Goal: Task Accomplishment & Management: Manage account settings

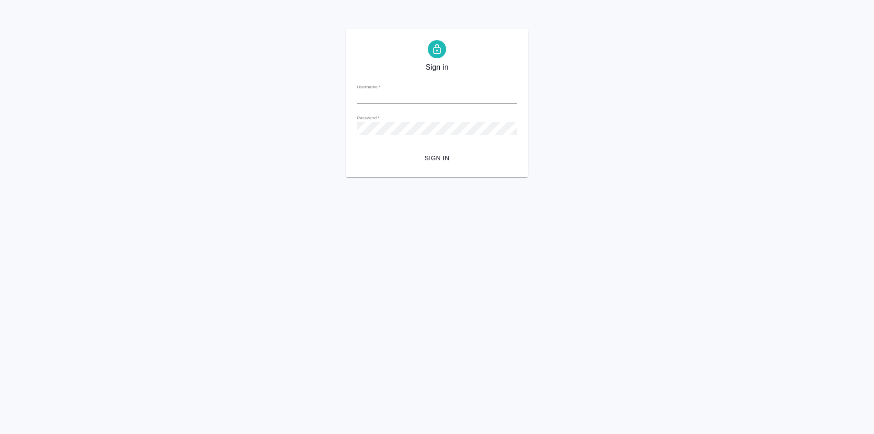
type input "e.zotova@awatera.com"
click at [443, 158] on span "Sign in" at bounding box center [437, 157] width 146 height 11
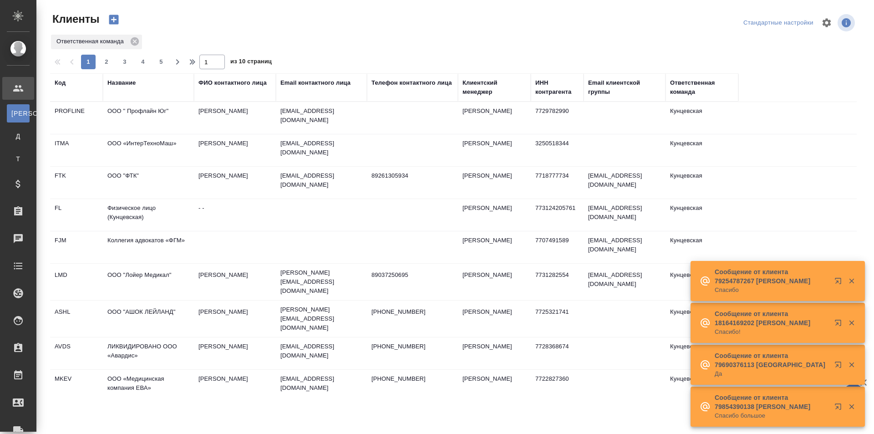
select select "RU"
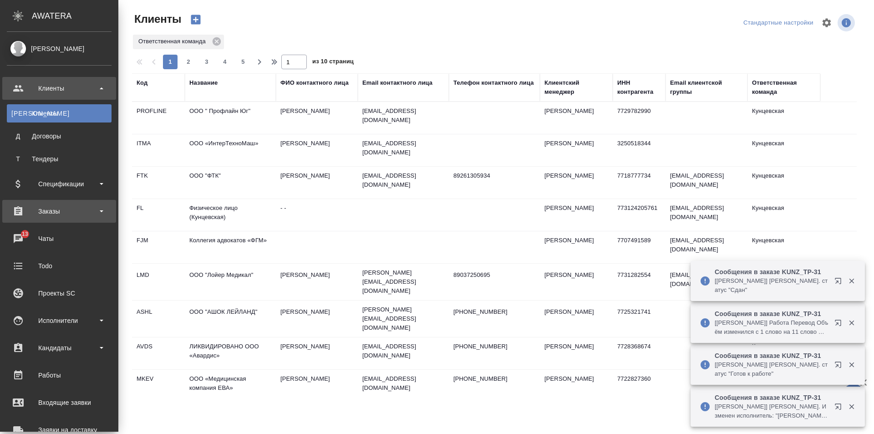
click at [55, 210] on div "Заказы" at bounding box center [59, 211] width 105 height 14
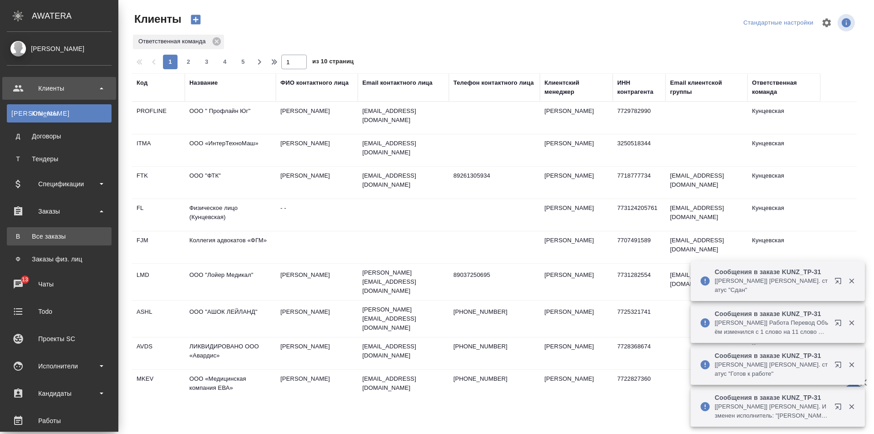
click at [70, 230] on link "В Все заказы" at bounding box center [59, 236] width 105 height 18
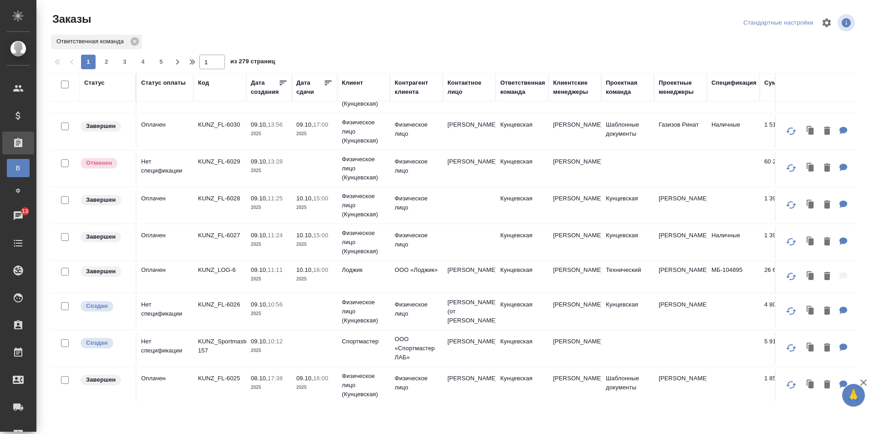
scroll to position [364, 0]
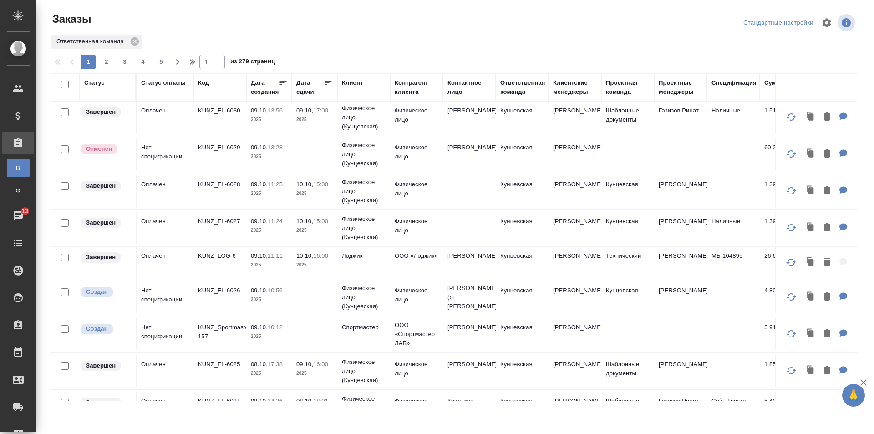
click at [306, 93] on div "Дата сдачи" at bounding box center [309, 87] width 27 height 18
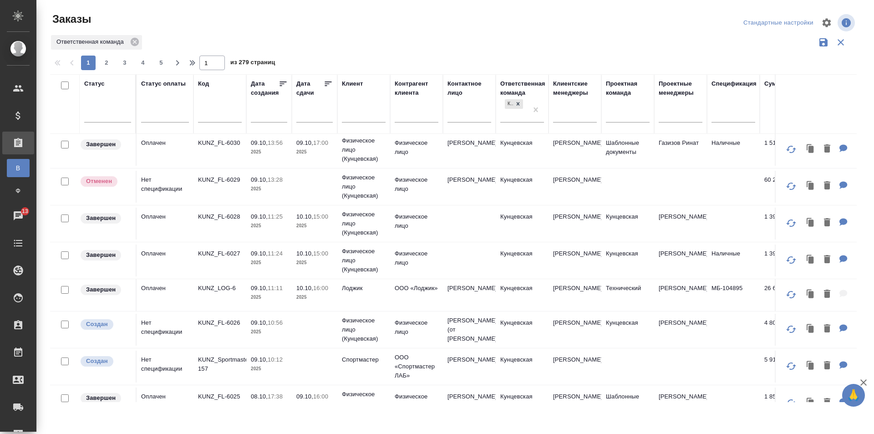
click at [314, 121] on input "text" at bounding box center [317, 114] width 31 height 13
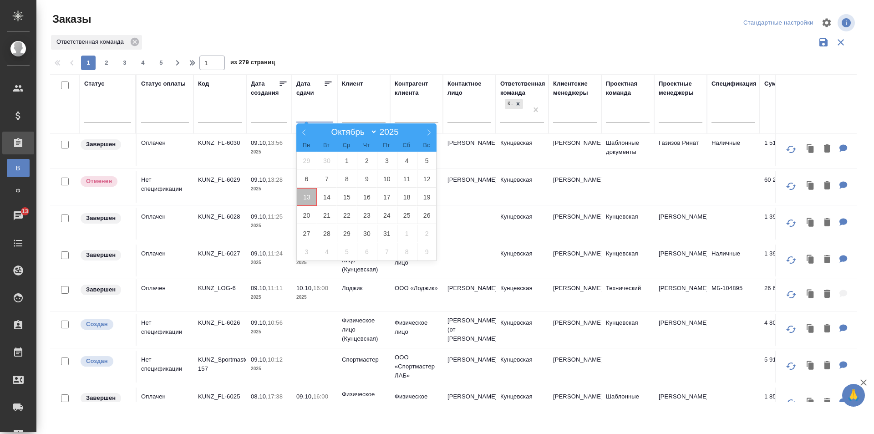
click at [310, 200] on span "13" at bounding box center [307, 197] width 20 height 18
type div "2025-10-12T21:00:00.000Z"
click at [342, 196] on span "15" at bounding box center [347, 197] width 20 height 18
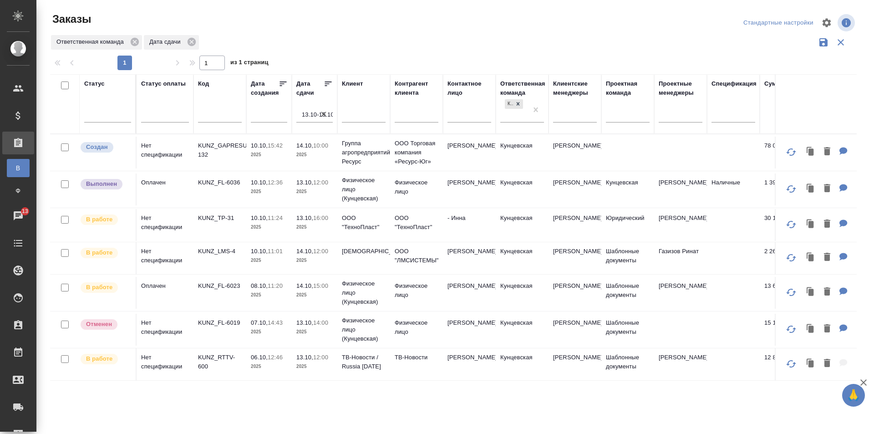
scroll to position [0, 0]
click at [214, 216] on p "KUNZ_TP-31" at bounding box center [220, 217] width 44 height 9
click at [215, 283] on p "KUNZ_FL-6023" at bounding box center [220, 285] width 44 height 9
click at [325, 113] on icon "button" at bounding box center [323, 114] width 9 height 9
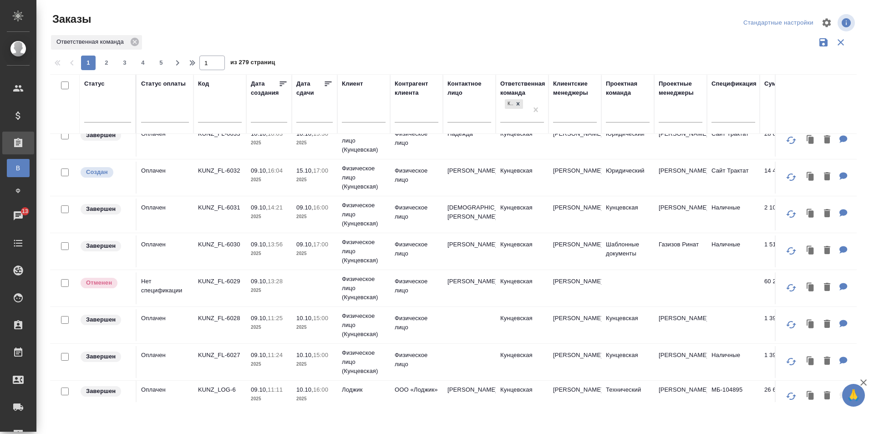
scroll to position [273, 0]
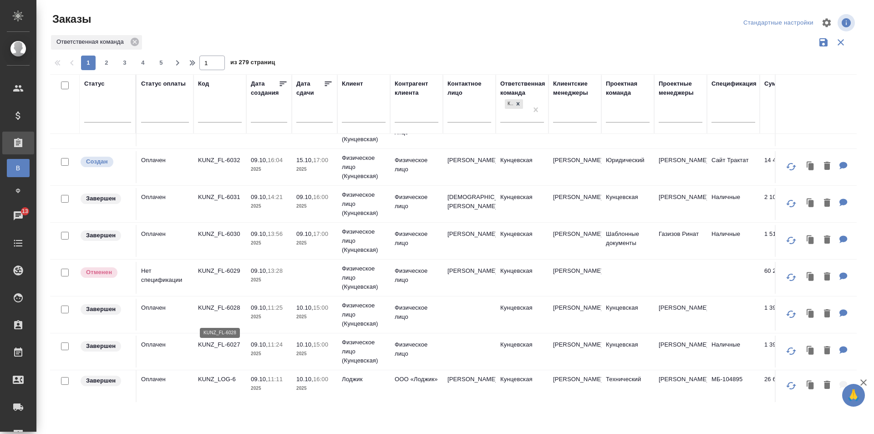
click at [219, 312] on p "KUNZ_FL-6028" at bounding box center [220, 307] width 44 height 9
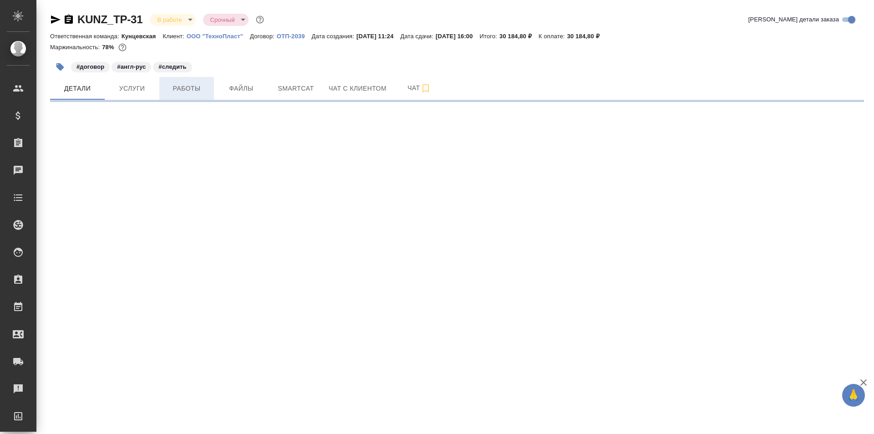
select select "RU"
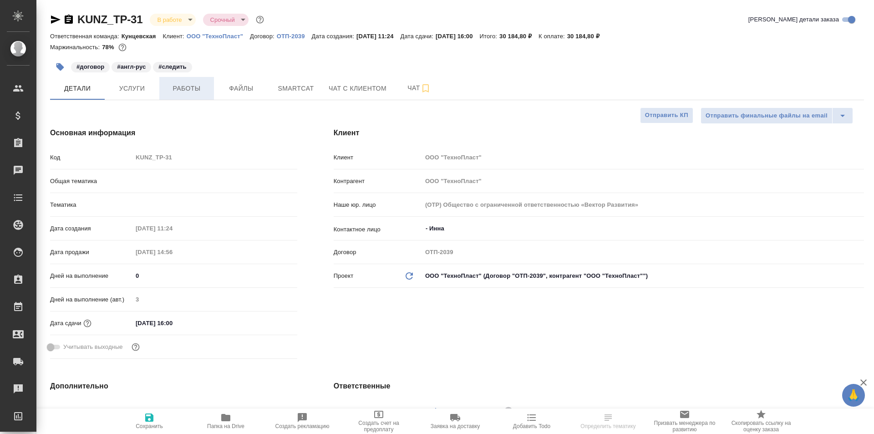
type textarea "x"
click at [177, 86] on span "Работы" at bounding box center [187, 88] width 44 height 11
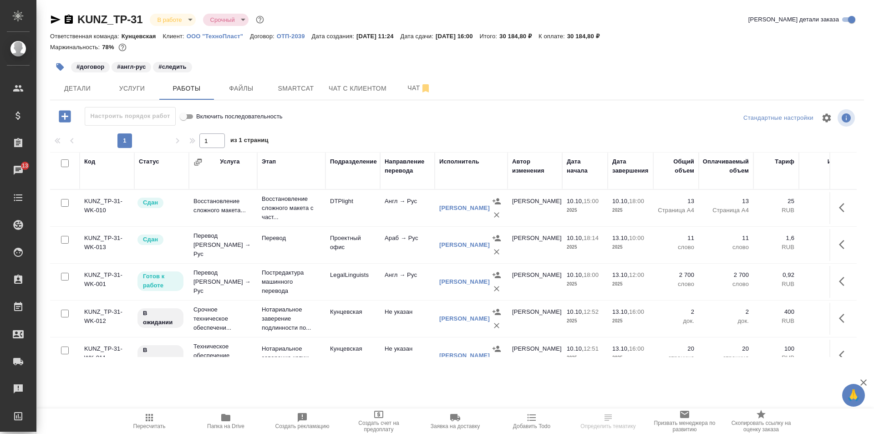
scroll to position [24, 0]
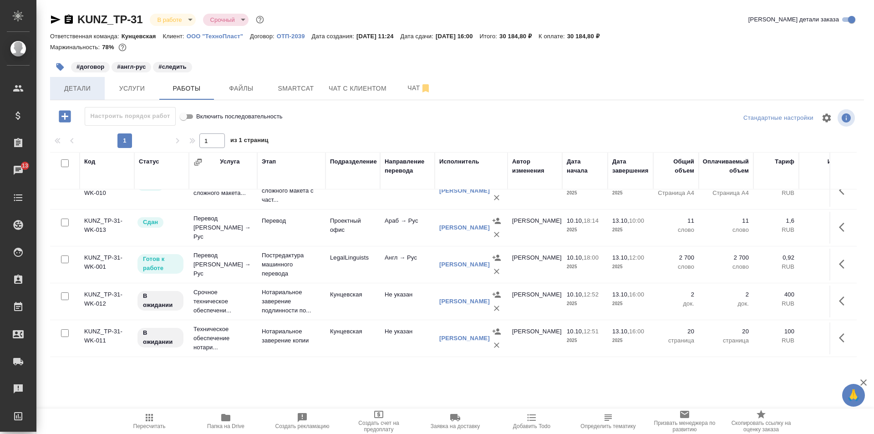
click at [89, 92] on span "Детали" at bounding box center [78, 88] width 44 height 11
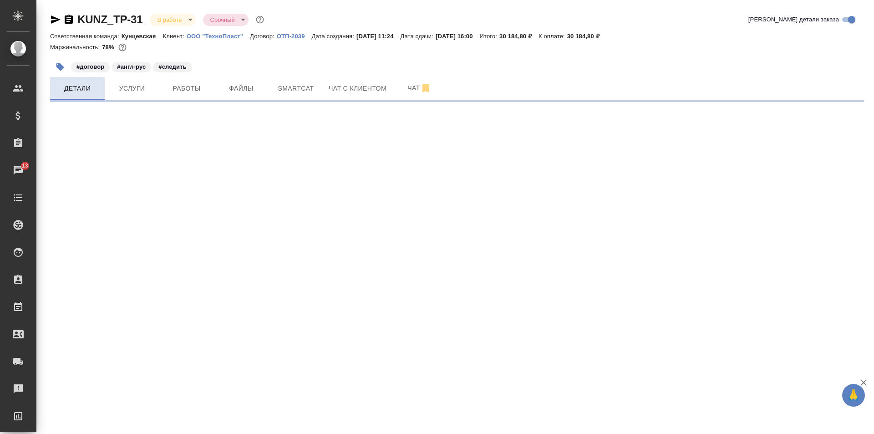
select select "RU"
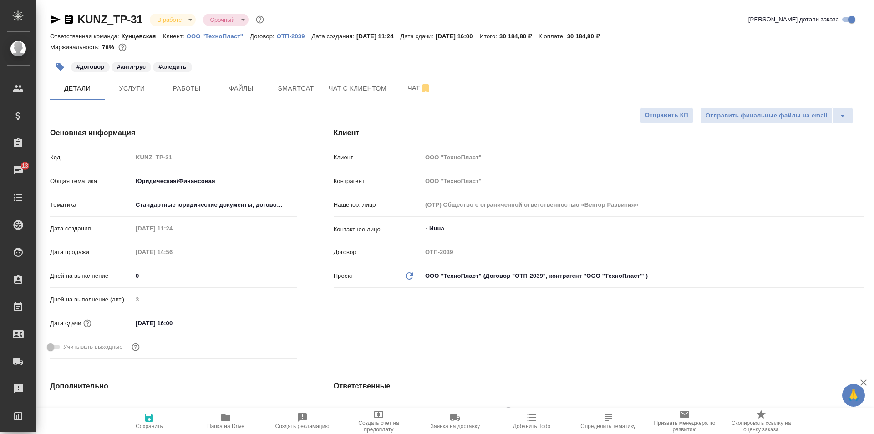
type textarea "x"
click at [227, 36] on p "ООО "ТехноПласт"" at bounding box center [218, 36] width 63 height 7
type textarea "x"
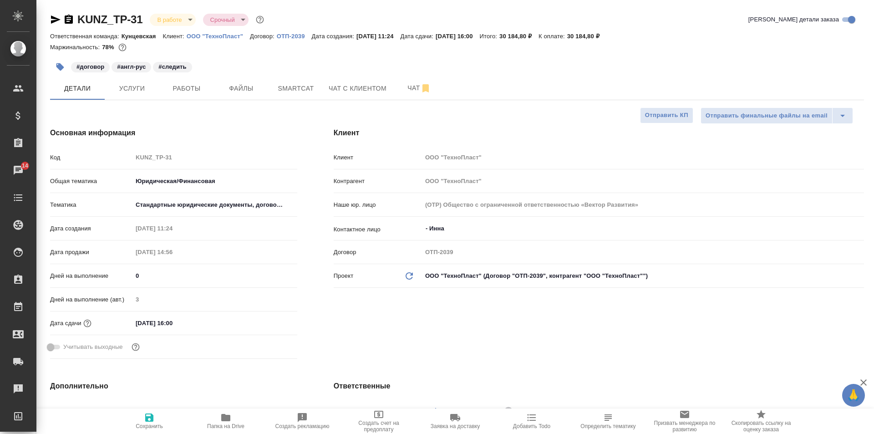
type textarea "x"
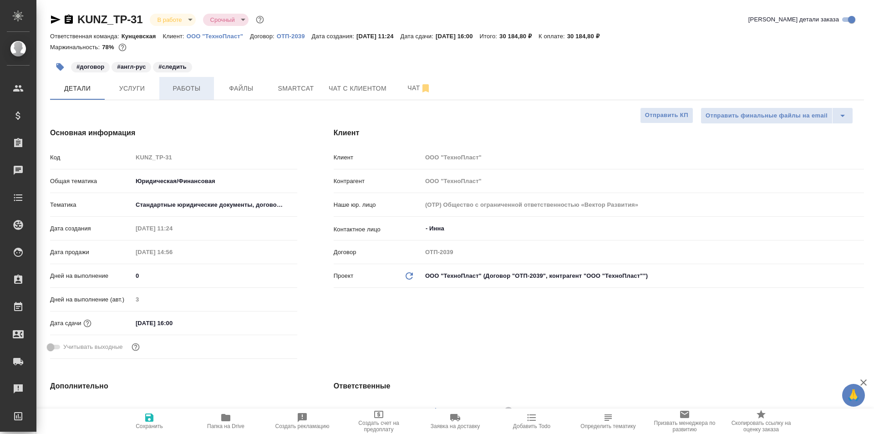
click at [161, 81] on button "Работы" at bounding box center [186, 88] width 55 height 23
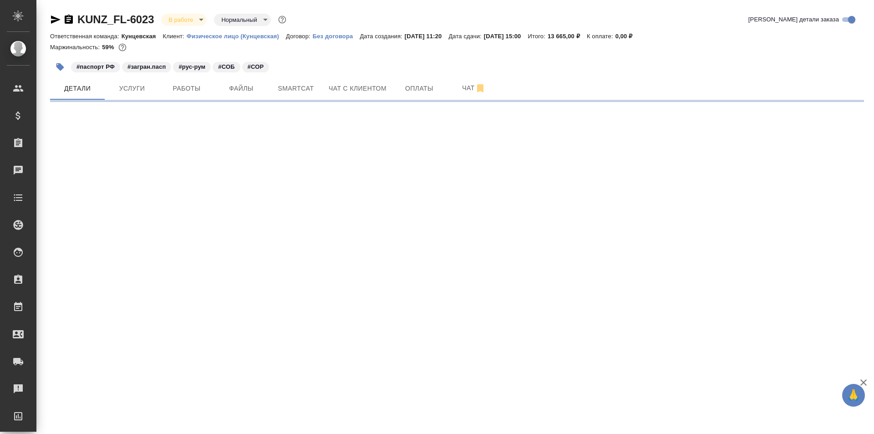
select select "RU"
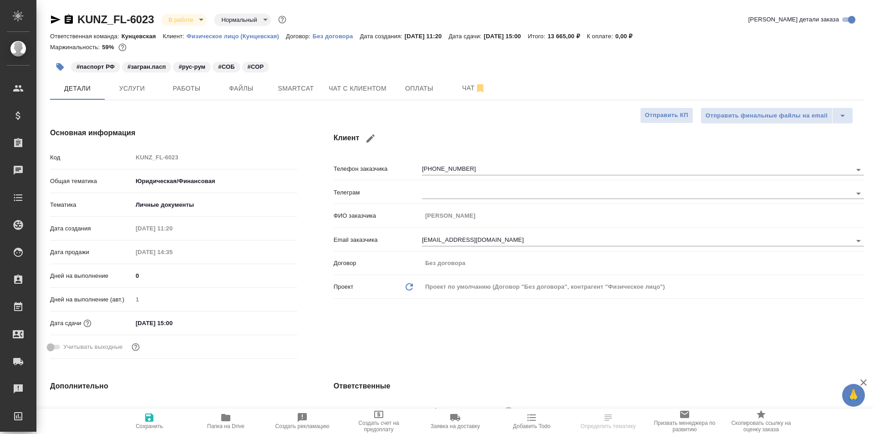
type textarea "x"
click at [200, 90] on span "Работы" at bounding box center [187, 88] width 44 height 11
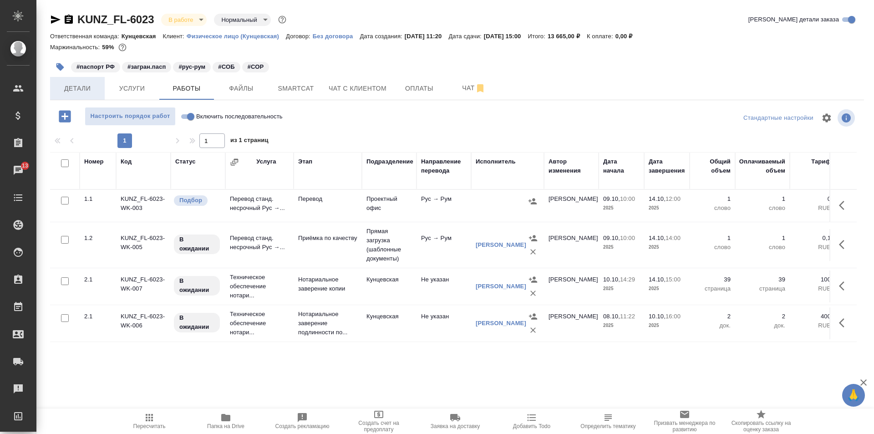
click at [86, 85] on span "Детали" at bounding box center [78, 88] width 44 height 11
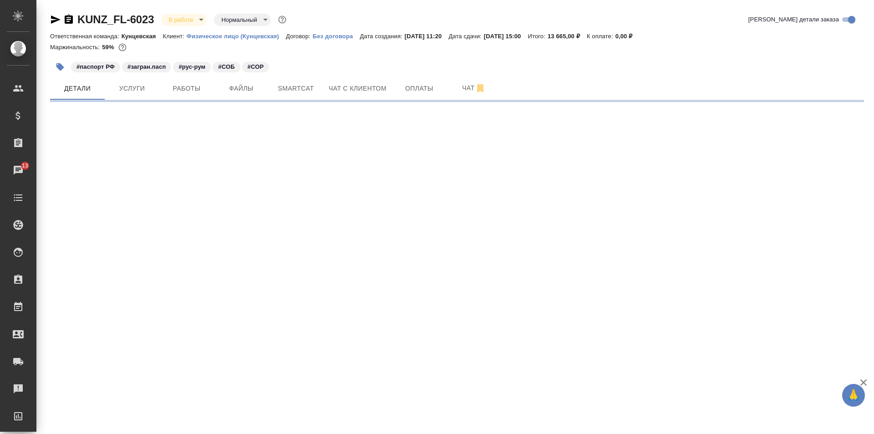
select select "RU"
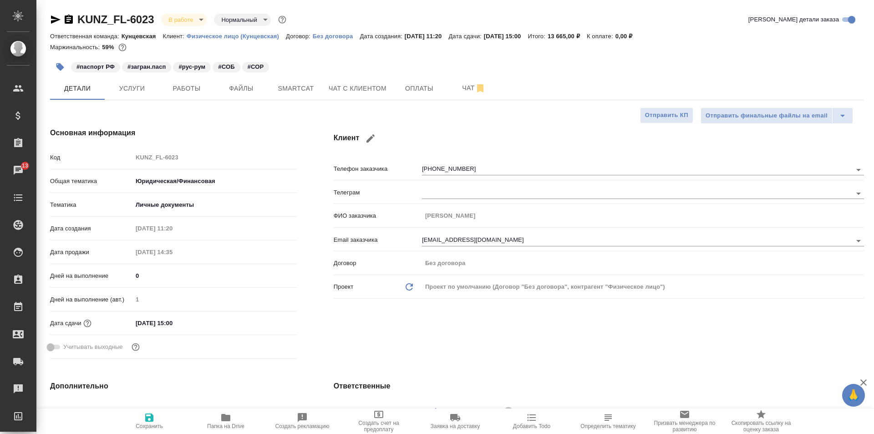
type textarea "x"
click at [168, 88] on span "Работы" at bounding box center [187, 88] width 44 height 11
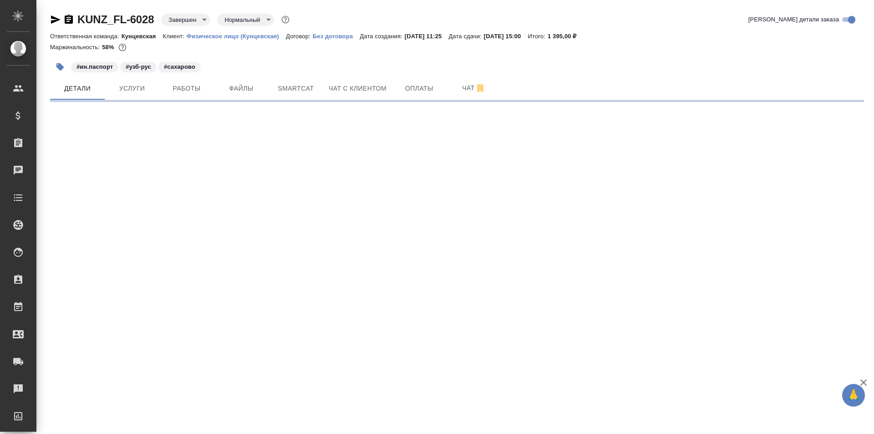
select select "RU"
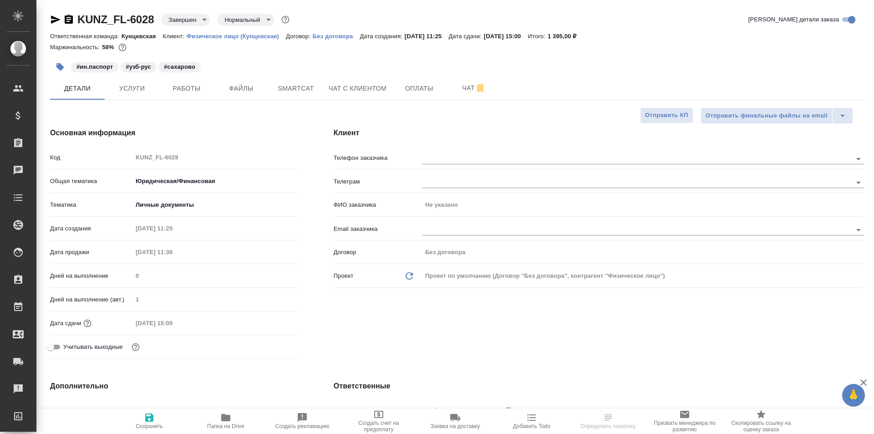
type textarea "x"
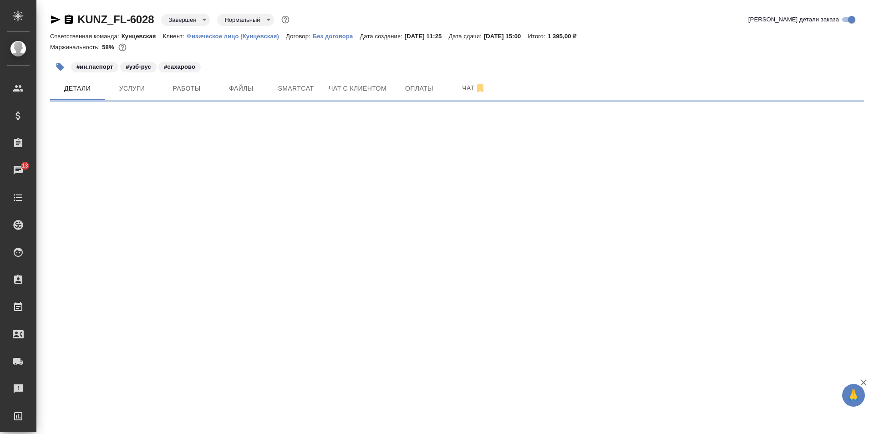
select select "RU"
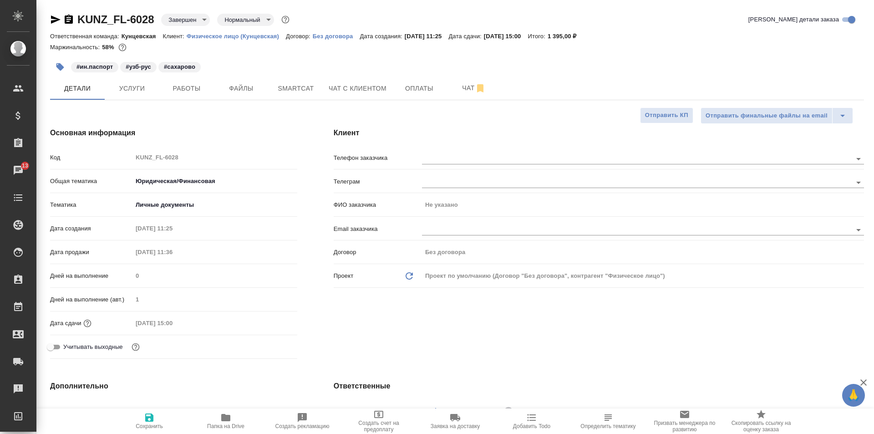
type textarea "x"
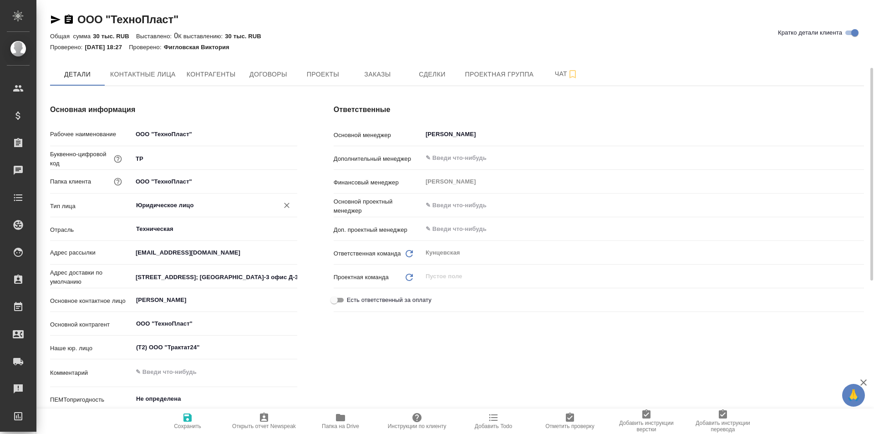
scroll to position [46, 0]
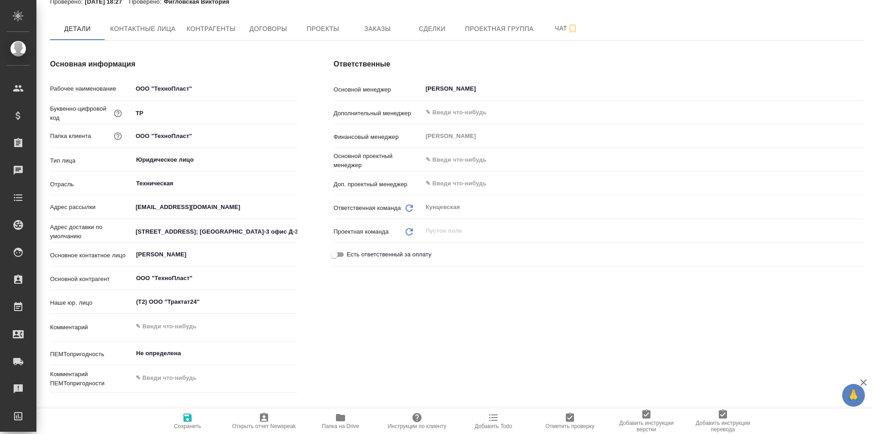
click at [166, 320] on textarea at bounding box center [214, 326] width 165 height 15
click at [199, 316] on div "Наше юр. лицо (Т2) ООО "Трактат24" ​" at bounding box center [173, 306] width 247 height 24
click at [199, 326] on textarea at bounding box center [215, 326] width 164 height 15
type textarea """
paste textarea "2BE9b53d1f48e6311e38050005056917125 Тензор СБИС (Saby)"
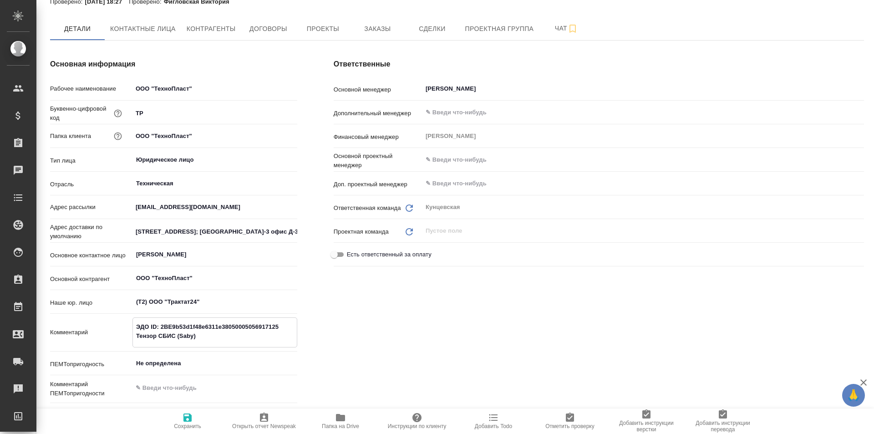
type textarea "ЭДО ID: 2BE9b53d1f48e6311e38050005056917125 Тензор СБИС (Saby)"
click at [184, 413] on icon "button" at bounding box center [187, 417] width 8 height 8
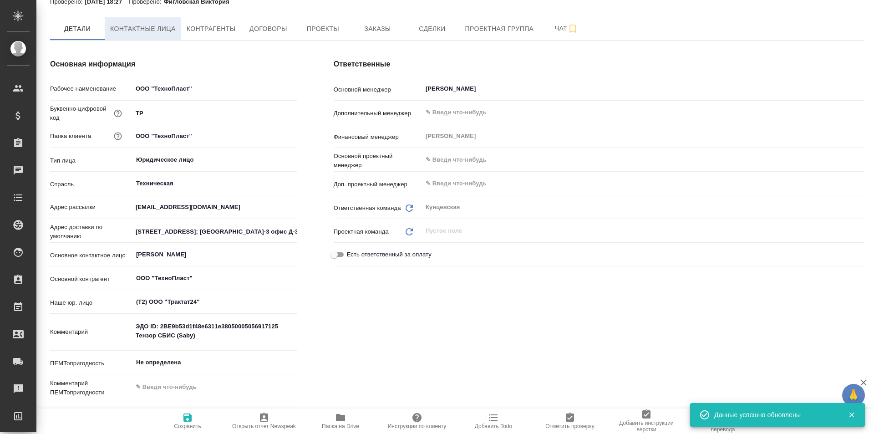
click at [137, 28] on span "Контактные лица" at bounding box center [143, 28] width 66 height 11
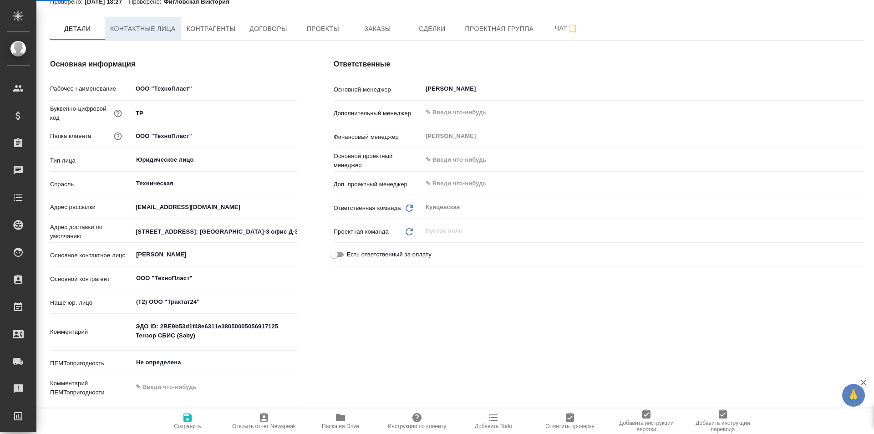
select select "RU"
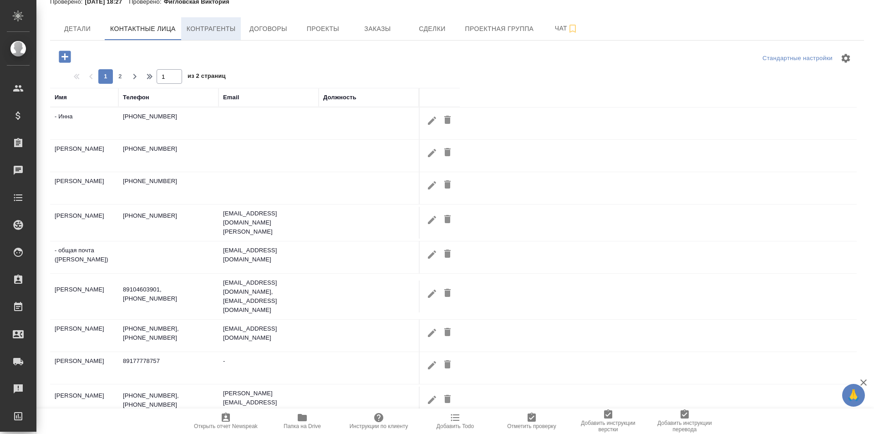
click at [223, 28] on span "Контрагенты" at bounding box center [211, 28] width 49 height 11
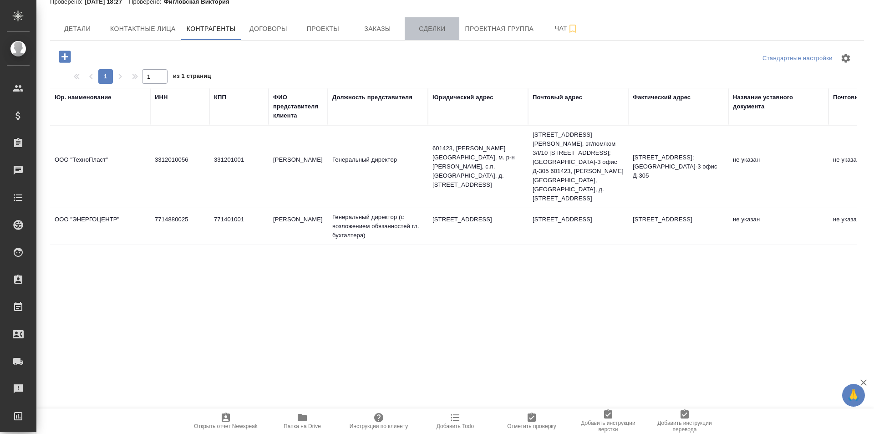
click at [410, 25] on span "Сделки" at bounding box center [432, 28] width 44 height 11
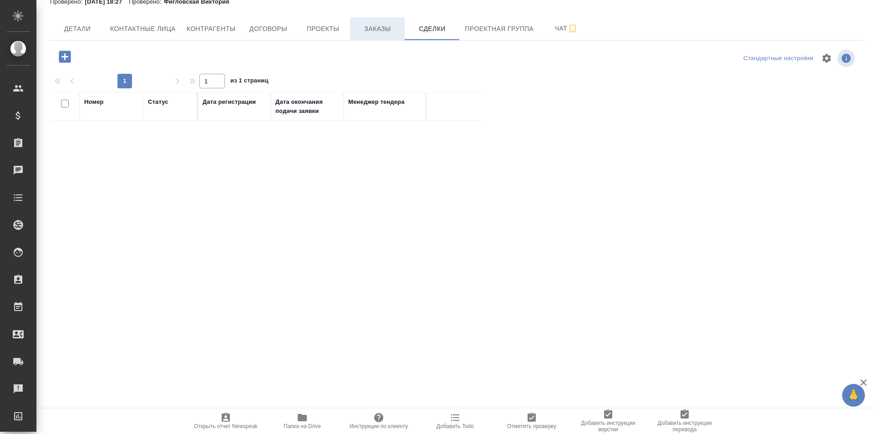
click at [361, 35] on button "Заказы" at bounding box center [377, 28] width 55 height 23
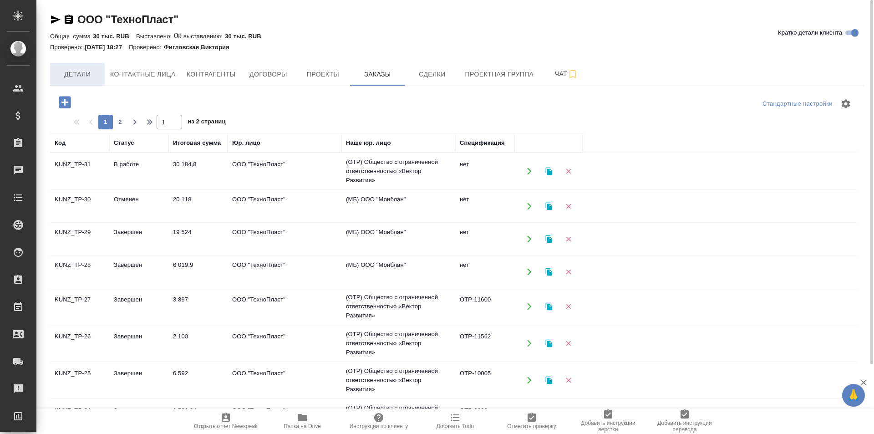
click at [88, 76] on span "Детали" at bounding box center [78, 74] width 44 height 11
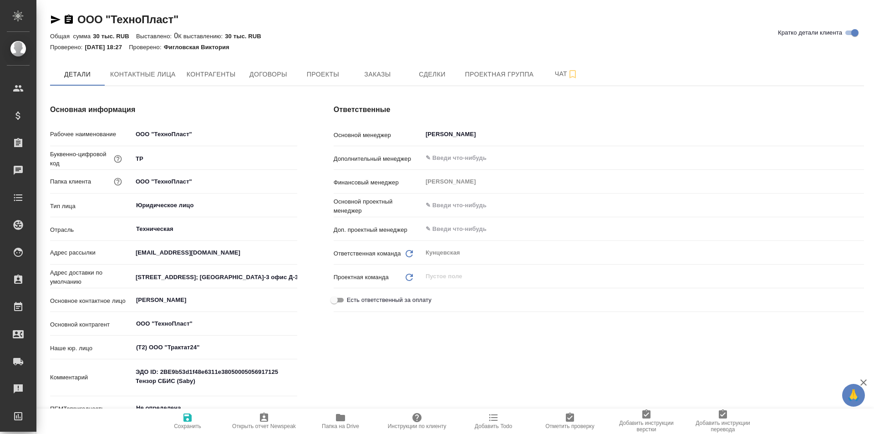
type textarea "x"
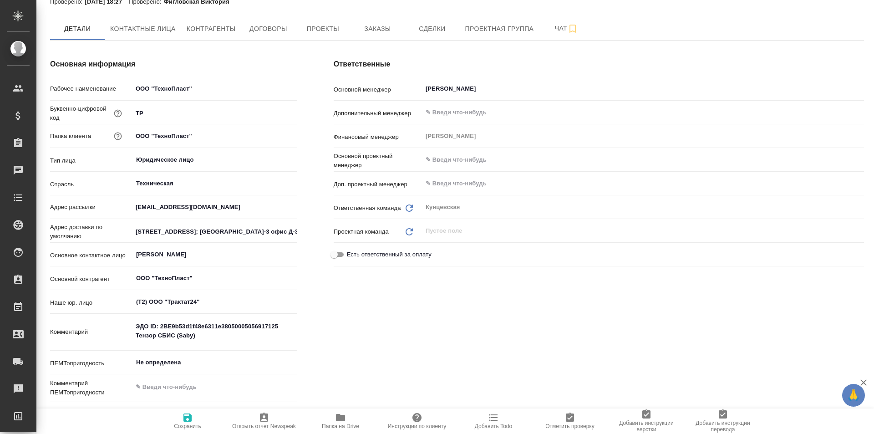
type textarea "x"
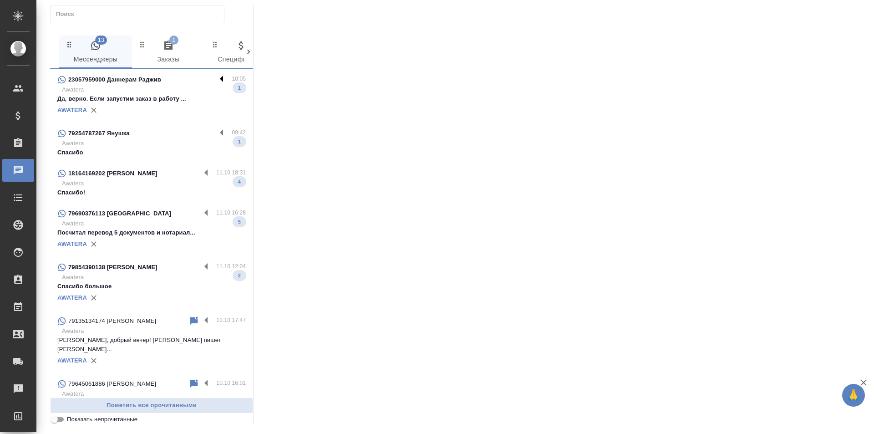
click at [216, 78] on label at bounding box center [223, 79] width 15 height 10
click at [0, 0] on input "checkbox" at bounding box center [0, 0] width 0 height 0
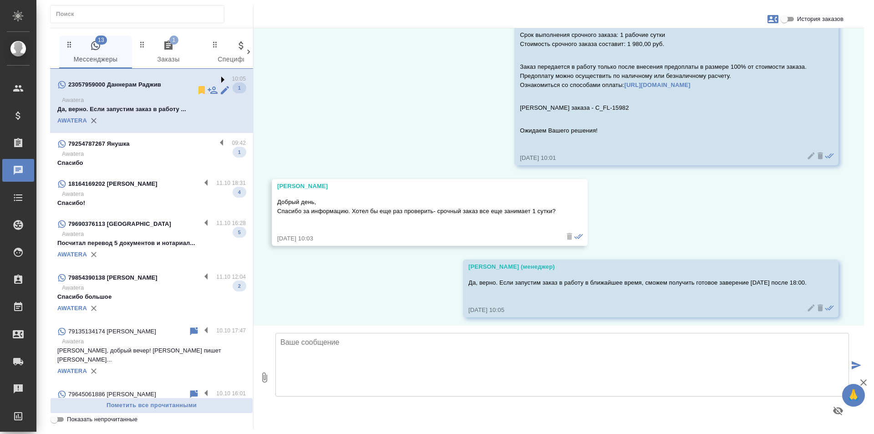
scroll to position [513, 0]
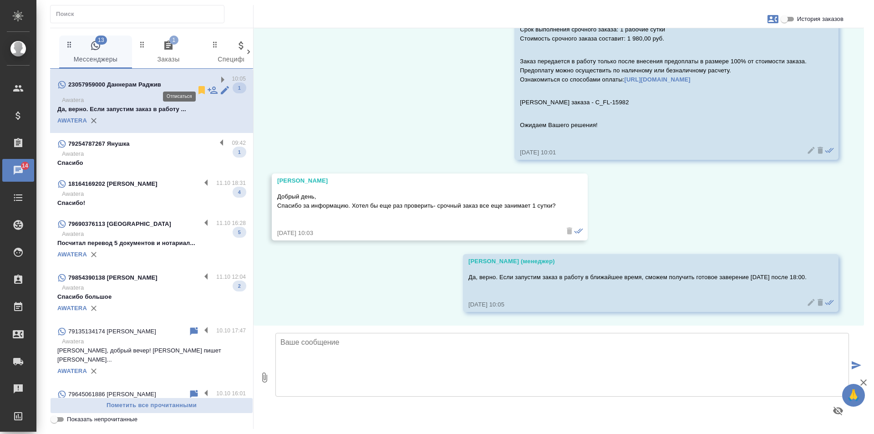
click at [196, 85] on icon at bounding box center [201, 90] width 11 height 11
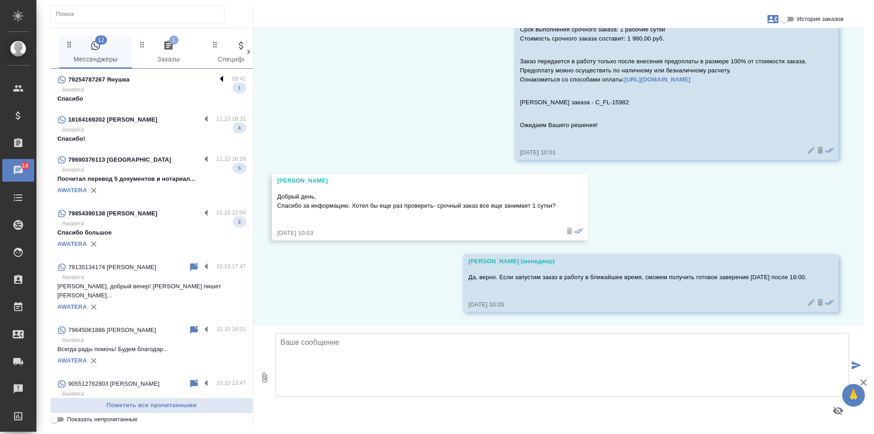
click at [216, 75] on label at bounding box center [223, 79] width 15 height 10
click at [0, 0] on input "checkbox" at bounding box center [0, 0] width 0 height 0
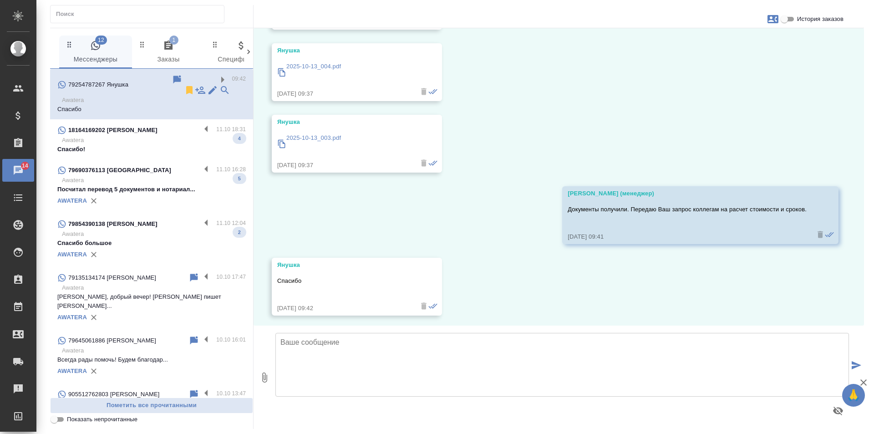
scroll to position [810, 0]
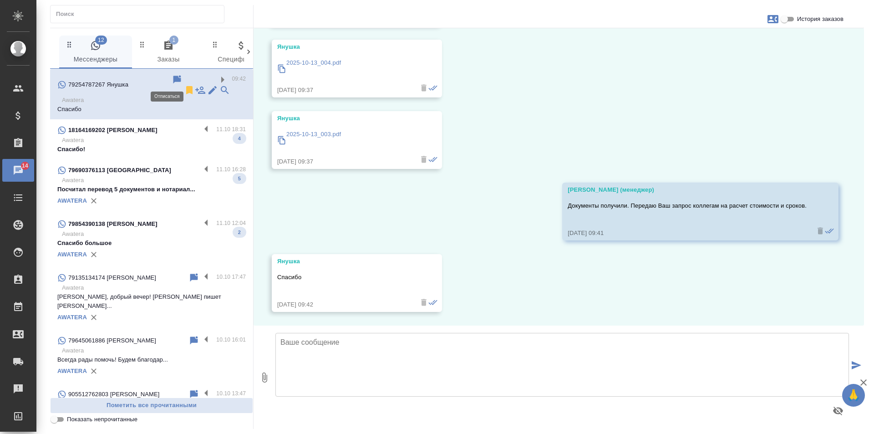
click at [184, 85] on icon at bounding box center [189, 90] width 11 height 11
click at [186, 86] on icon at bounding box center [189, 90] width 6 height 8
click at [199, 117] on div "79254787267 Янушка 09:42 Awatera Спасибо 18164169202 Natalia 11.10 18:31 Awater…" at bounding box center [151, 233] width 203 height 329
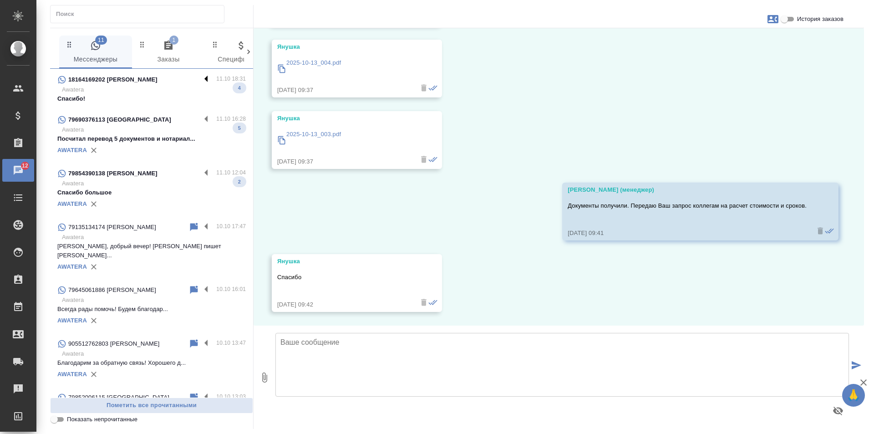
click at [201, 74] on label at bounding box center [208, 79] width 15 height 10
click at [0, 0] on input "checkbox" at bounding box center [0, 0] width 0 height 0
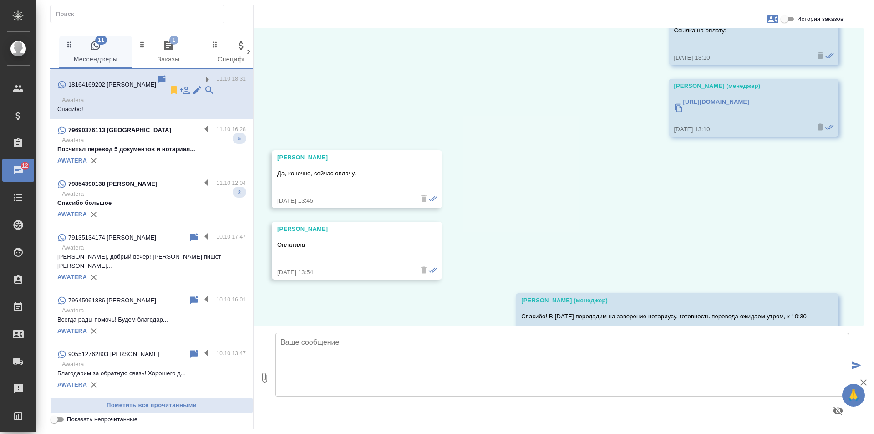
scroll to position [1007, 0]
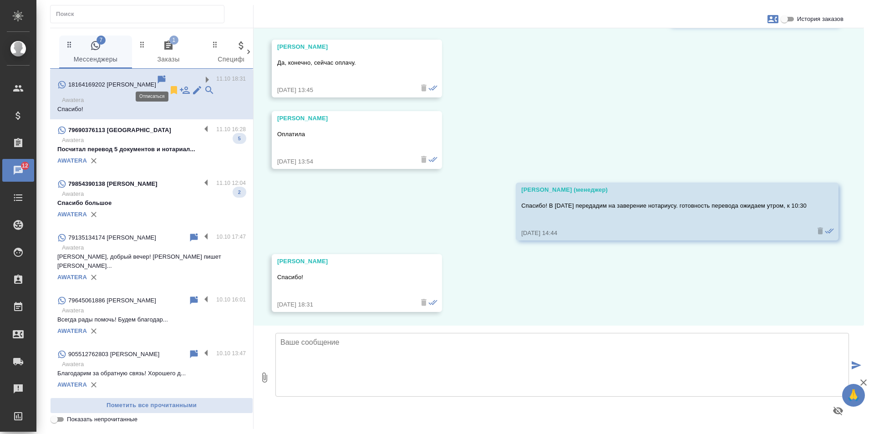
click at [171, 86] on icon at bounding box center [174, 90] width 6 height 8
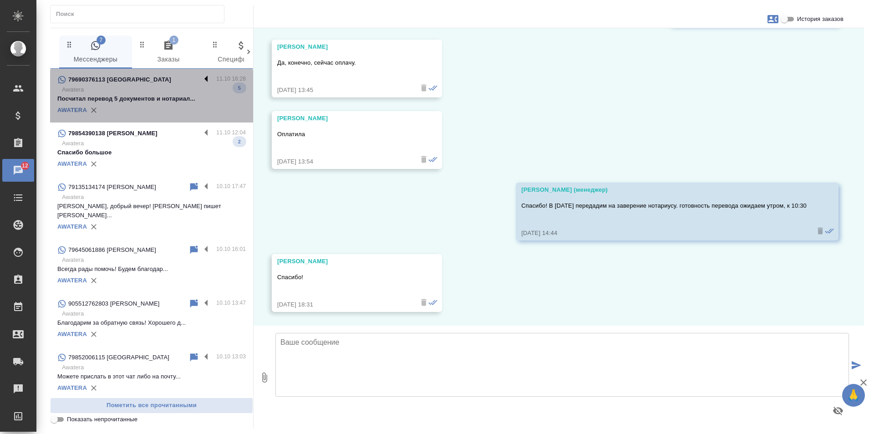
click at [201, 78] on label at bounding box center [208, 79] width 15 height 10
click at [0, 0] on input "checkbox" at bounding box center [0, 0] width 0 height 0
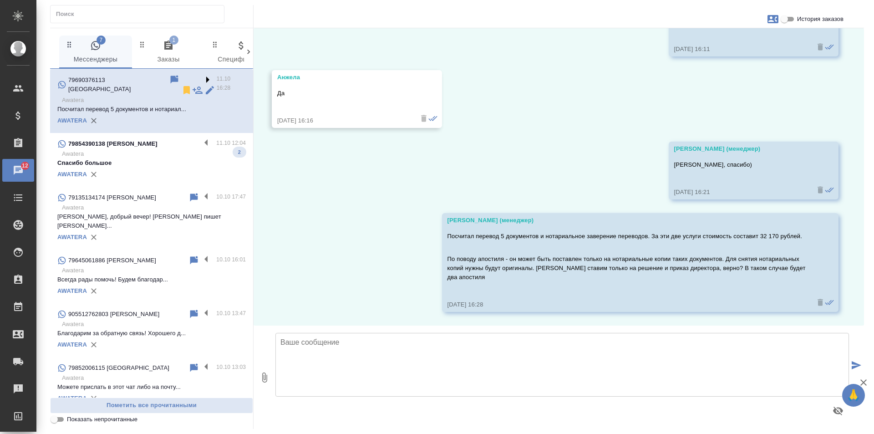
scroll to position [1182, 0]
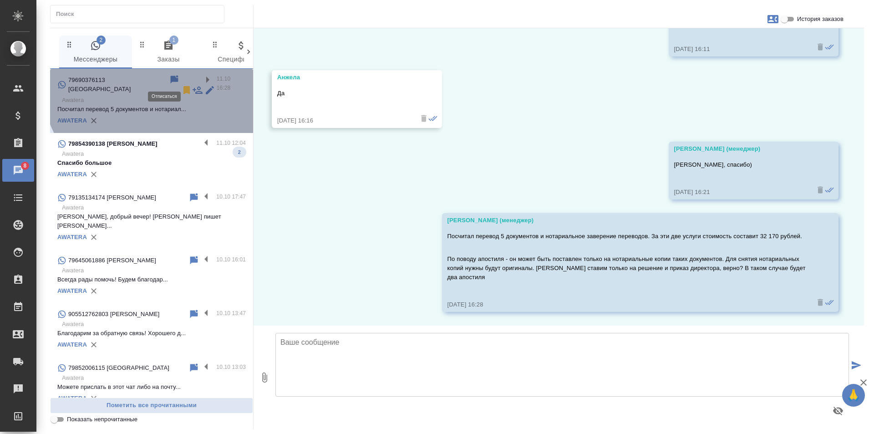
click at [183, 86] on icon at bounding box center [186, 90] width 6 height 8
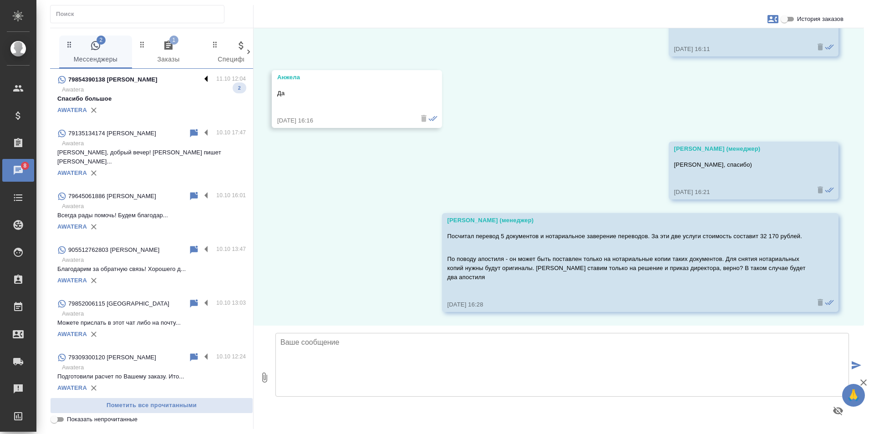
click at [201, 76] on label at bounding box center [208, 79] width 15 height 10
click at [0, 0] on input "checkbox" at bounding box center [0, 0] width 0 height 0
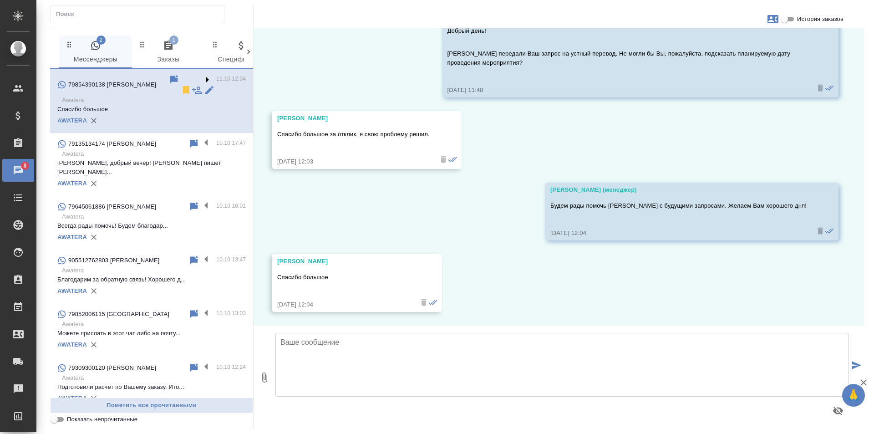
scroll to position [60, 0]
click at [183, 86] on icon at bounding box center [186, 90] width 6 height 8
click at [170, 44] on icon "button" at bounding box center [168, 45] width 11 height 11
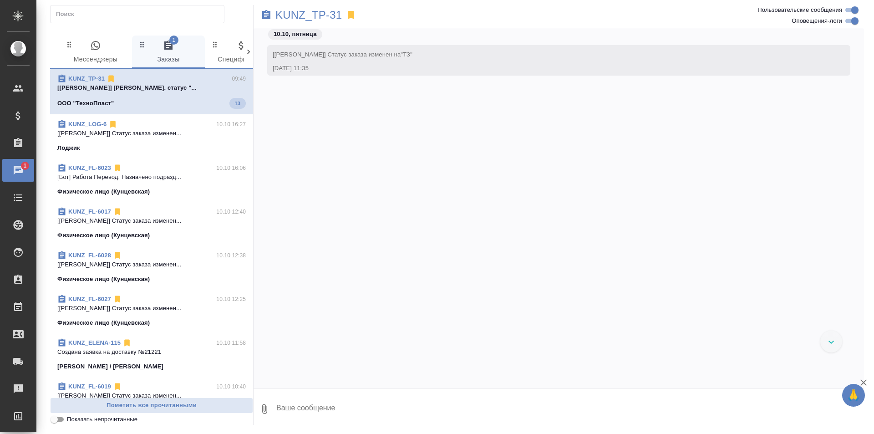
scroll to position [3282, 0]
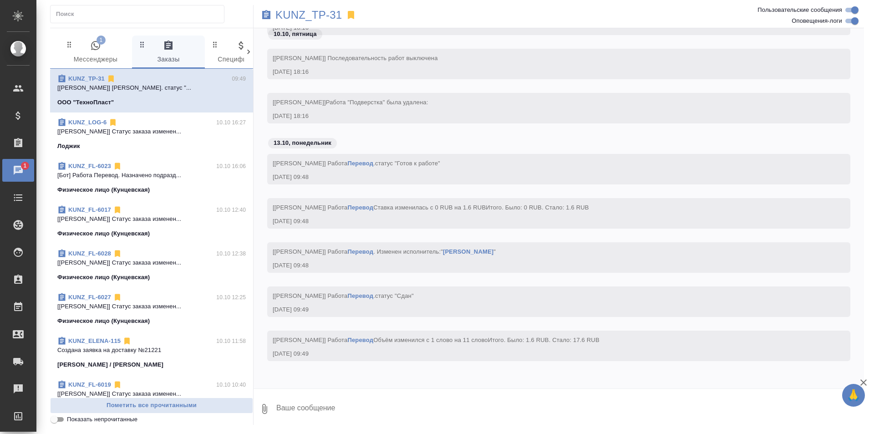
click at [105, 56] on span "1 Мессенджеры" at bounding box center [96, 52] width 62 height 25
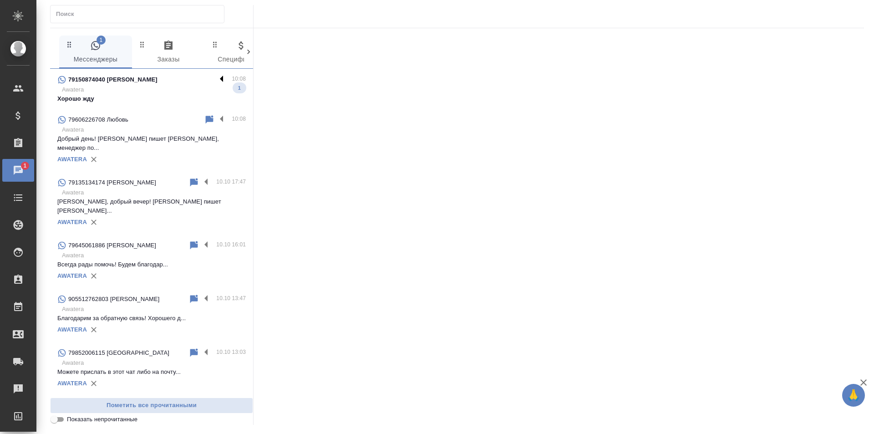
click at [216, 75] on label at bounding box center [223, 79] width 15 height 10
click at [0, 0] on input "checkbox" at bounding box center [0, 0] width 0 height 0
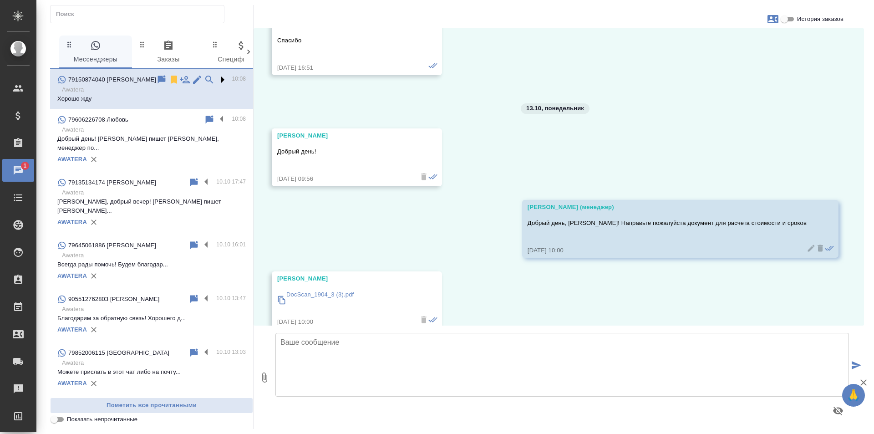
scroll to position [3417, 0]
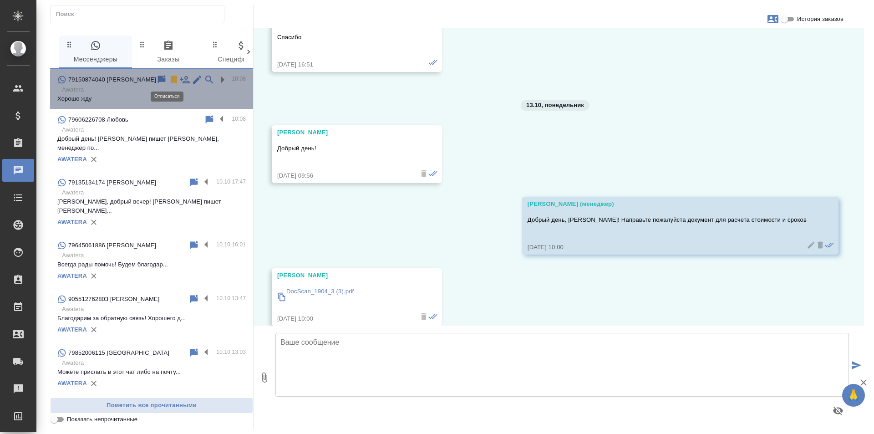
click at [171, 79] on icon at bounding box center [174, 80] width 6 height 8
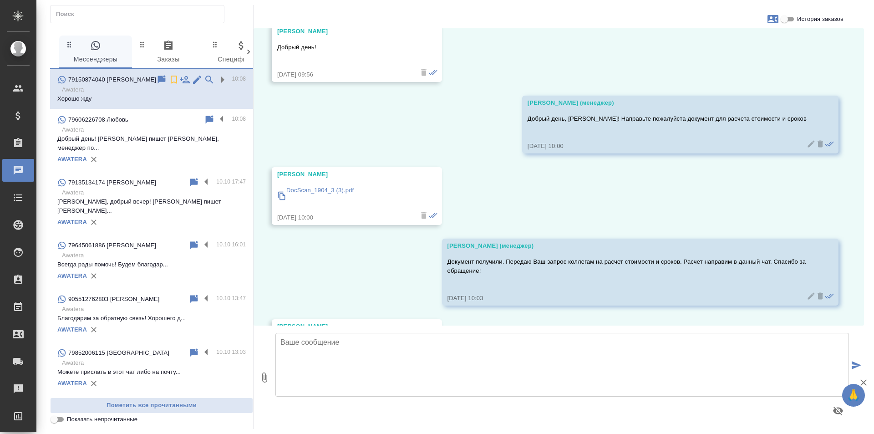
scroll to position [3583, 0]
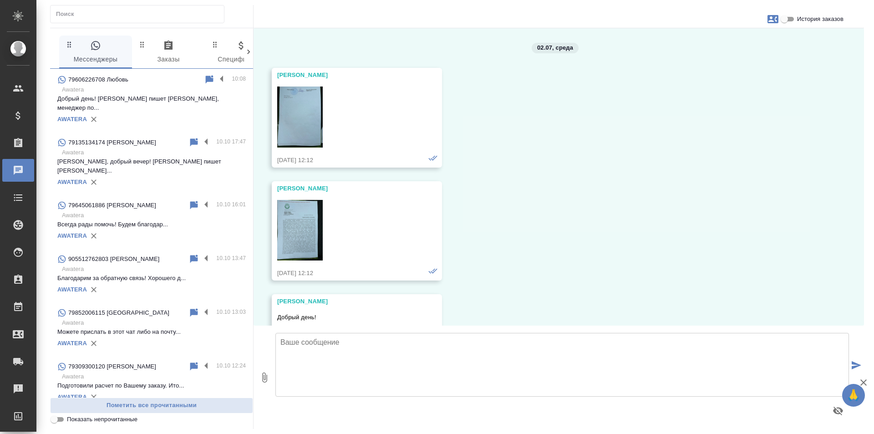
scroll to position [3583, 0]
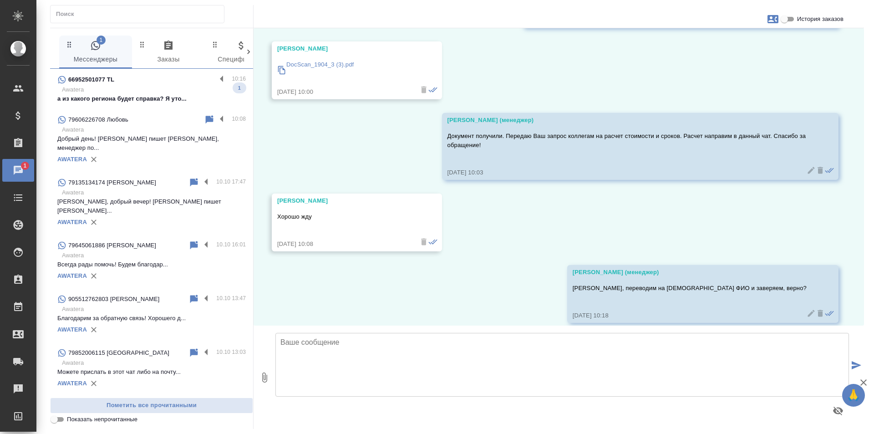
scroll to position [3655, 0]
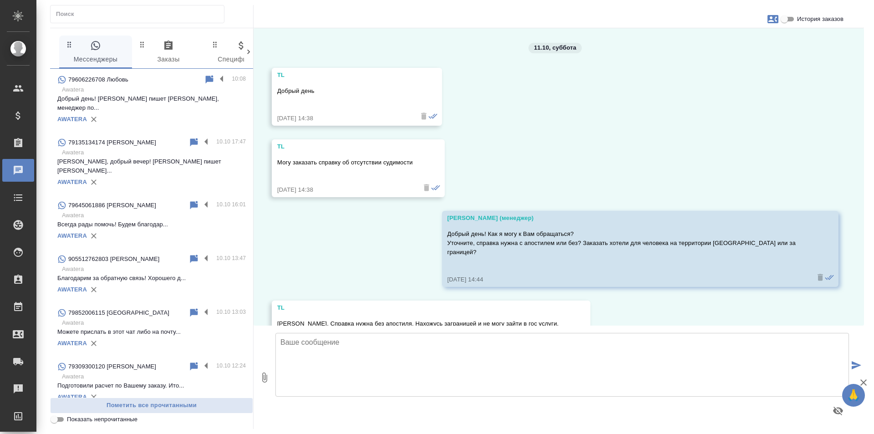
scroll to position [616, 0]
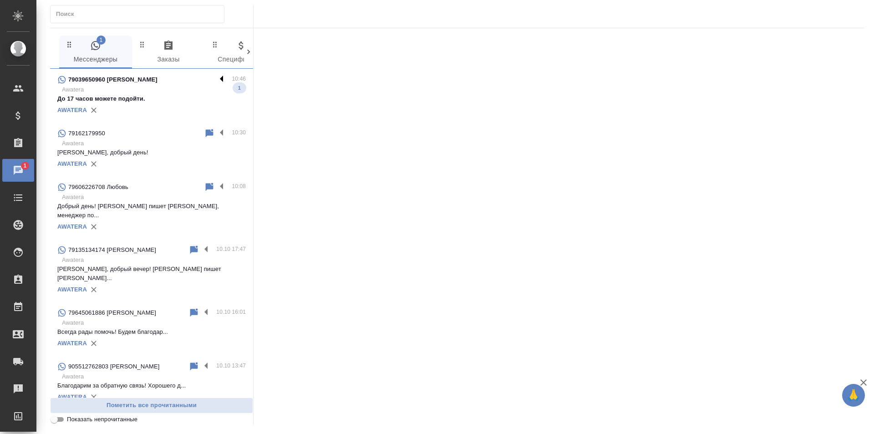
click at [216, 79] on label at bounding box center [223, 79] width 15 height 10
click at [0, 0] on input "checkbox" at bounding box center [0, 0] width 0 height 0
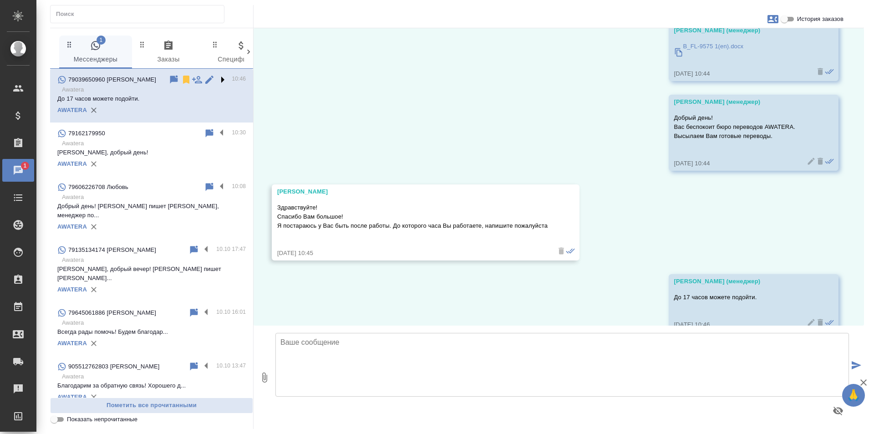
scroll to position [208, 0]
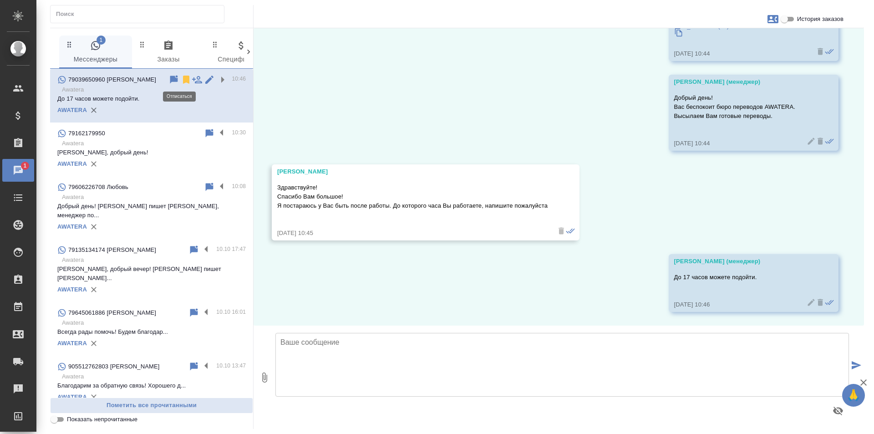
click at [183, 80] on icon at bounding box center [186, 80] width 6 height 8
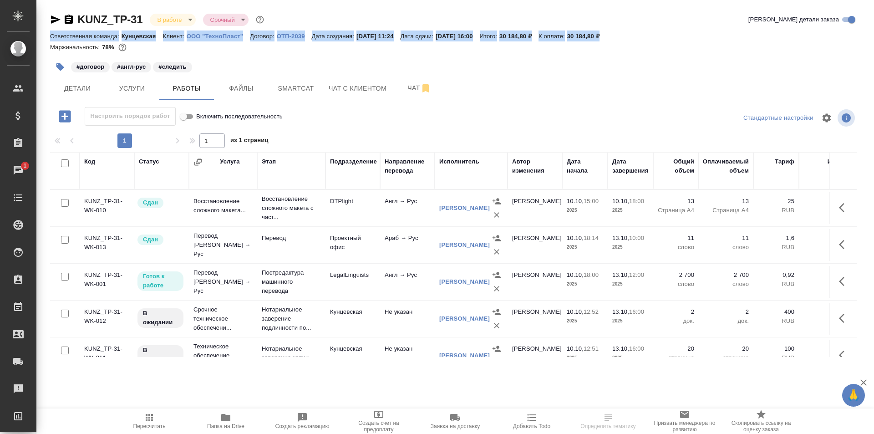
drag, startPoint x: 647, startPoint y: 32, endPoint x: 45, endPoint y: 33, distance: 601.8
click at [45, 33] on div "KUNZ_TP-31 В работе inProgress Срочный urgent Кратко детали заказа Ответственна…" at bounding box center [457, 190] width 824 height 380
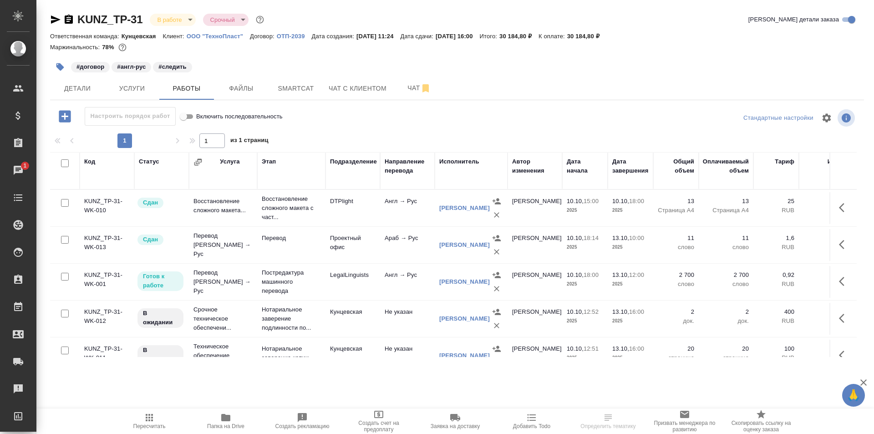
click at [302, 57] on div "#договор #англ-рус #следить" at bounding box center [321, 67] width 543 height 20
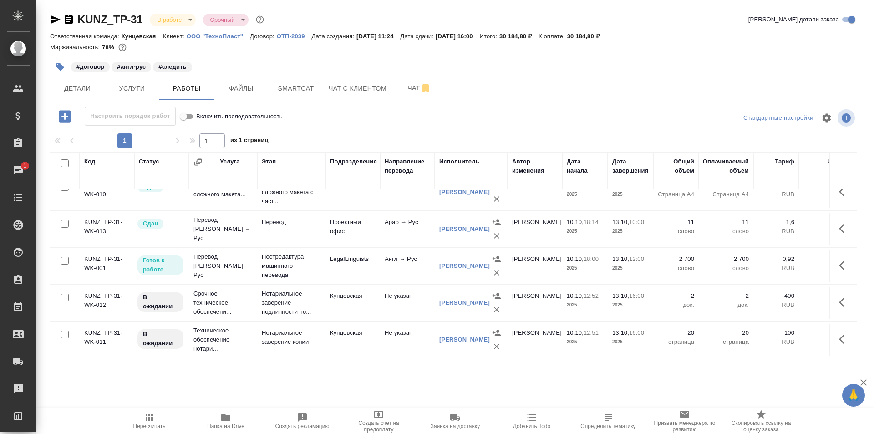
scroll to position [24, 0]
click at [127, 89] on span "Услуги" at bounding box center [132, 88] width 44 height 11
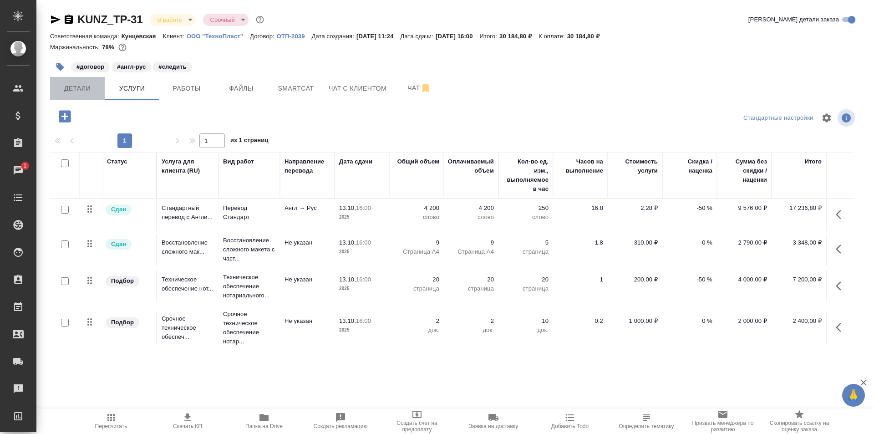
click at [58, 86] on span "Детали" at bounding box center [78, 88] width 44 height 11
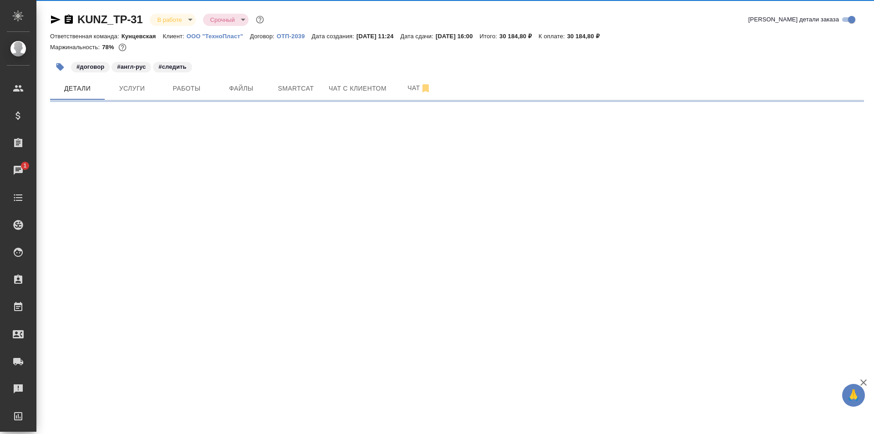
select select "RU"
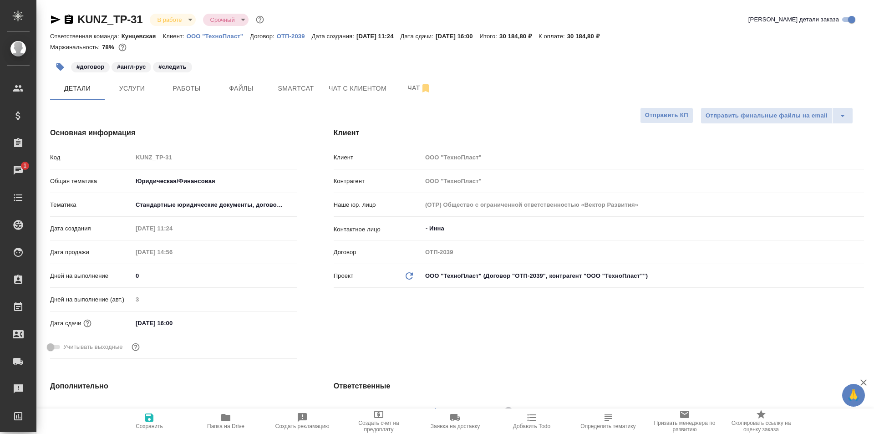
type textarea "x"
click at [136, 86] on span "Услуги" at bounding box center [132, 88] width 44 height 11
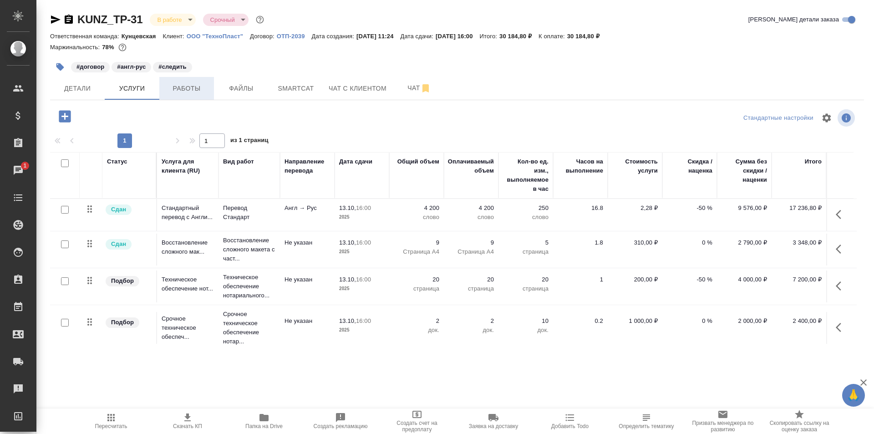
click at [185, 77] on button "Работы" at bounding box center [186, 88] width 55 height 23
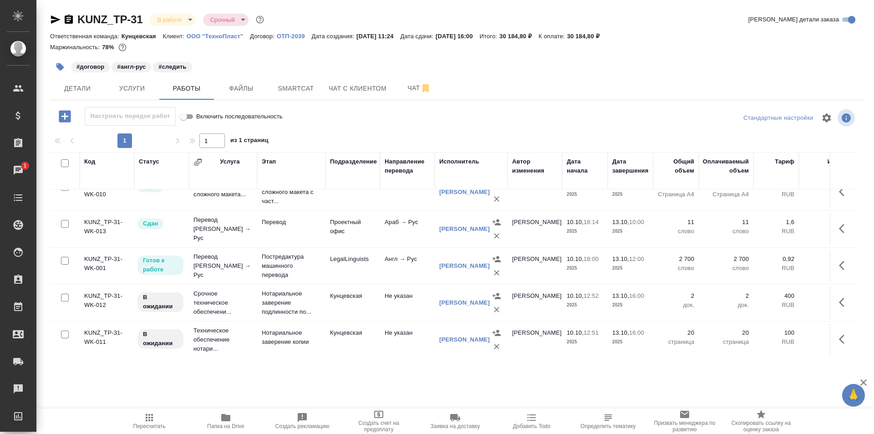
scroll to position [24, 0]
click at [416, 94] on button "Чат" at bounding box center [419, 88] width 55 height 23
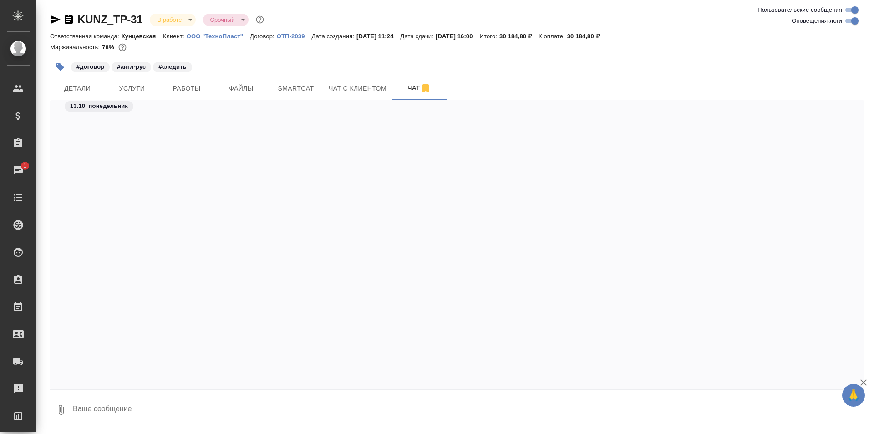
scroll to position [3406, 0]
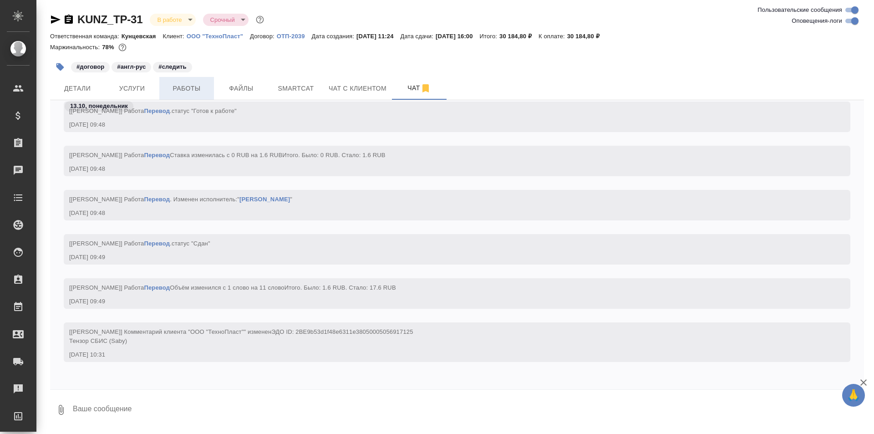
click at [203, 81] on button "Работы" at bounding box center [186, 88] width 55 height 23
